Goal: Find contact information: Find contact information

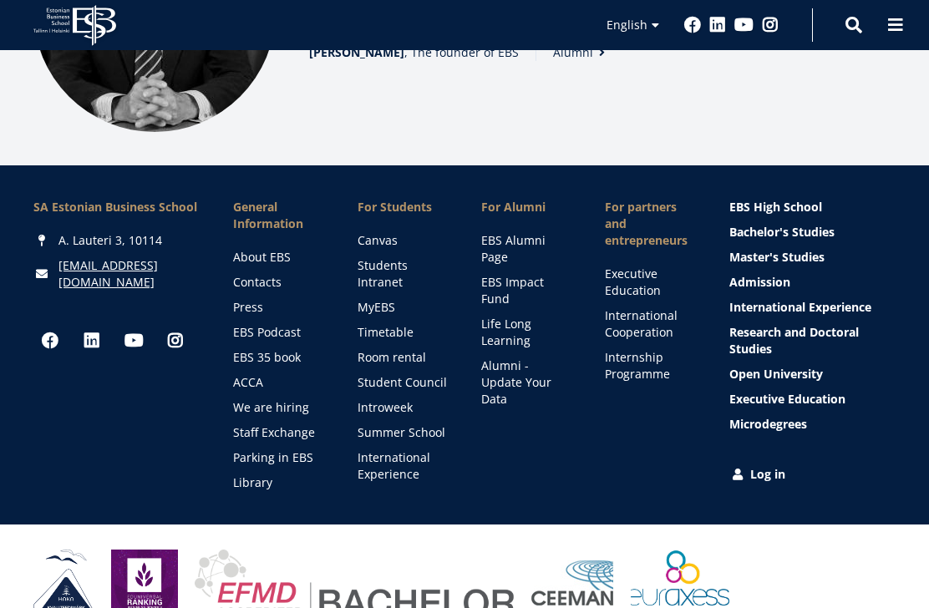
scroll to position [2397, 0]
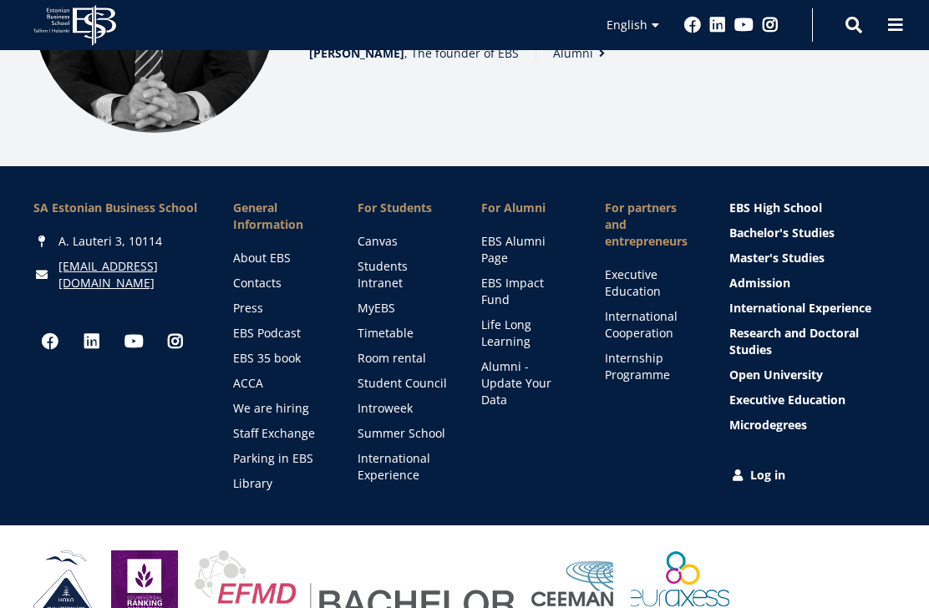
click at [865, 303] on link "International Experience" at bounding box center [813, 308] width 166 height 17
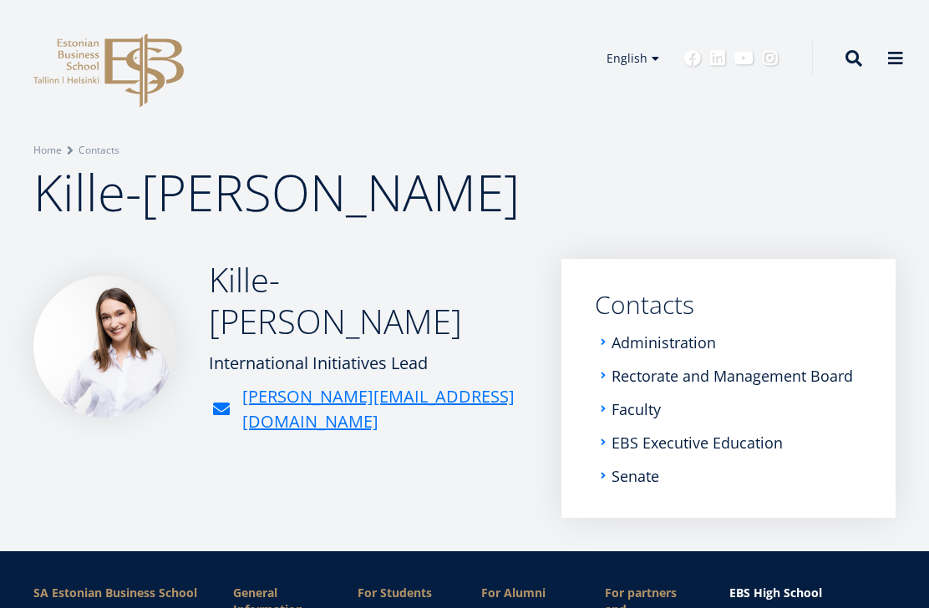
click at [117, 313] on img at bounding box center [104, 347] width 142 height 142
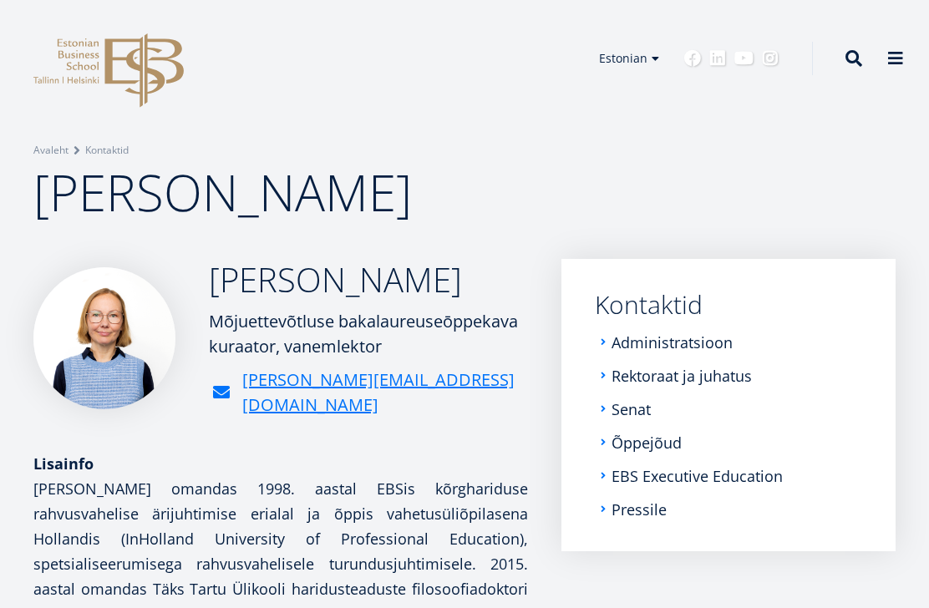
click at [608, 85] on link "English" at bounding box center [626, 83] width 84 height 24
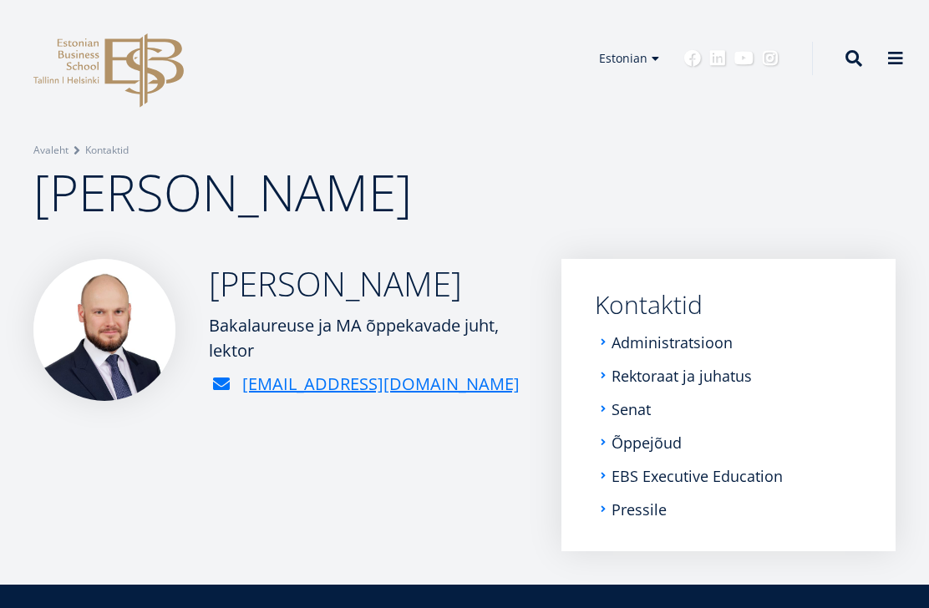
click at [608, 80] on link "English" at bounding box center [626, 83] width 84 height 24
